Goal: Task Accomplishment & Management: Manage account settings

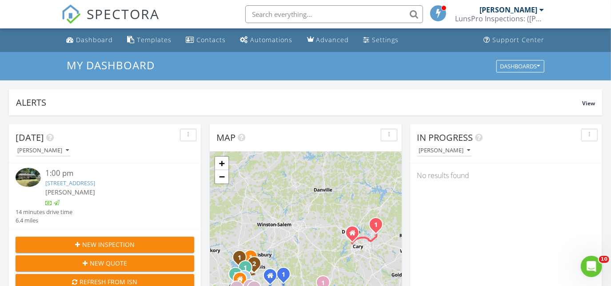
scroll to position [821, 624]
click at [93, 40] on div "Dashboard" at bounding box center [94, 40] width 37 height 8
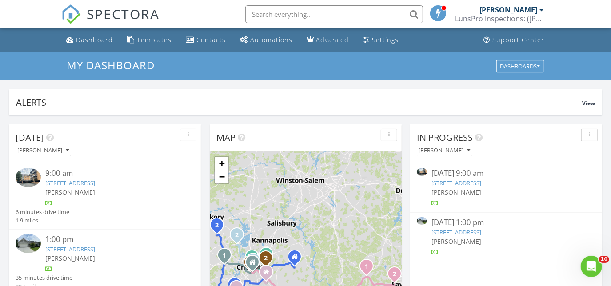
click at [95, 248] on link "320 Broadleaf Dr, Denver, NC 28037" at bounding box center [70, 249] width 50 height 8
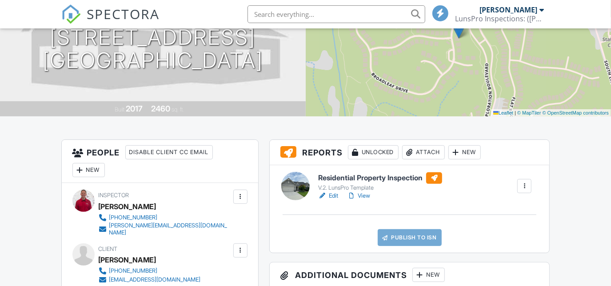
click at [419, 154] on div "Attach" at bounding box center [423, 152] width 43 height 14
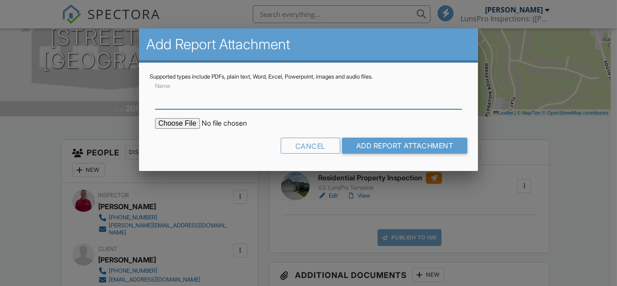
click at [255, 101] on input "Name" at bounding box center [308, 99] width 307 height 22
type input "WDIR"
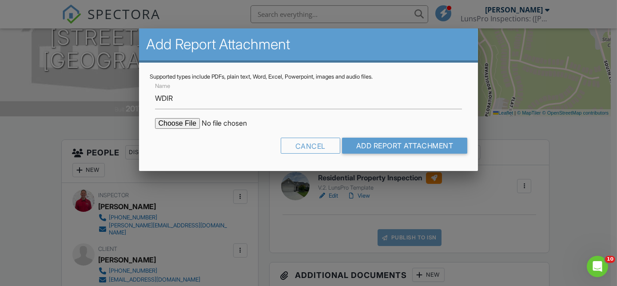
click at [189, 125] on input "file" at bounding box center [230, 123] width 151 height 11
type input "C:\fakepath\WDIR [STREET_ADDRESS]pdf"
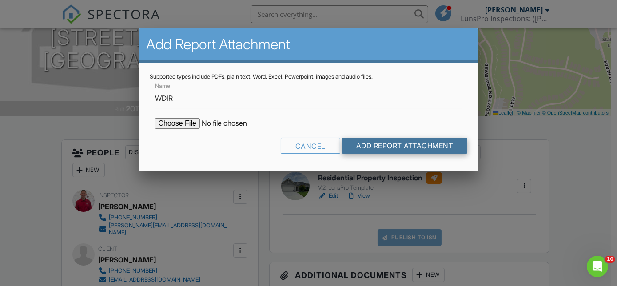
click at [399, 146] on input "Add Report Attachment" at bounding box center [405, 146] width 126 height 16
